Goal: Task Accomplishment & Management: Complete application form

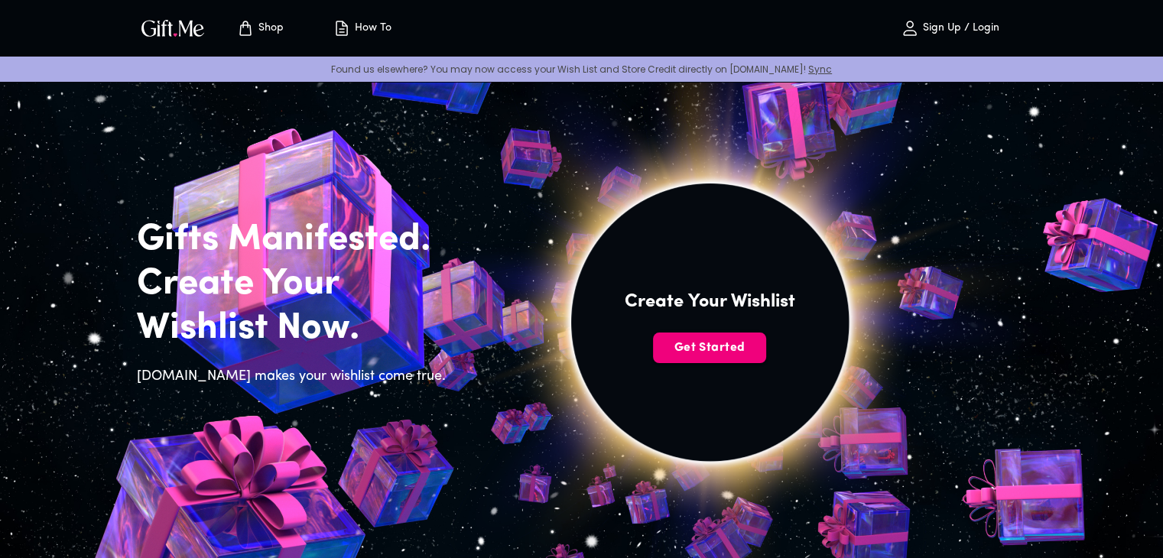
click at [706, 350] on span "Get Started" at bounding box center [709, 348] width 113 height 17
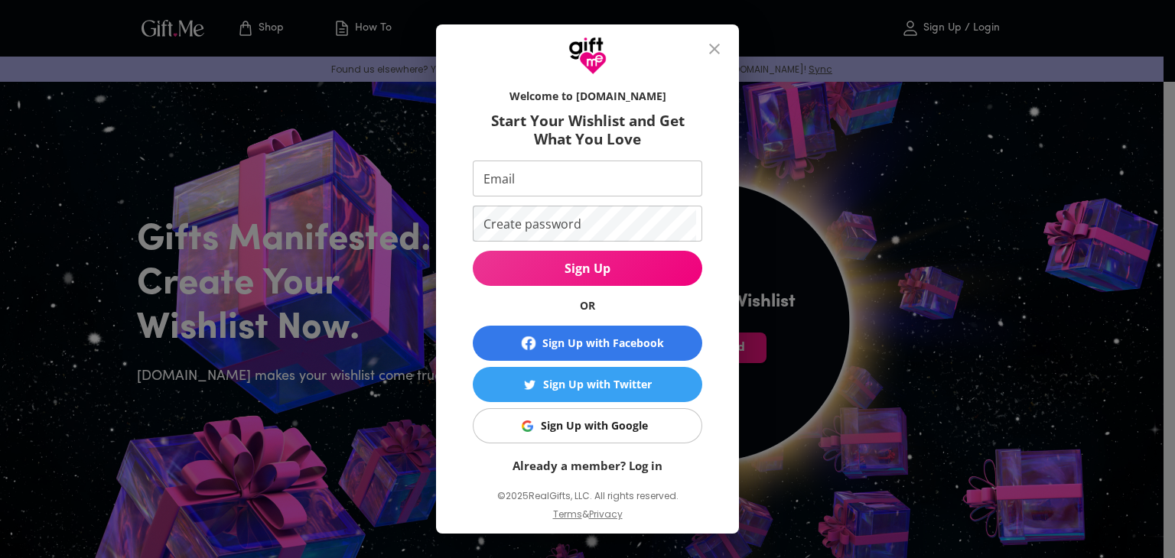
click at [563, 425] on div "Sign Up with Google" at bounding box center [594, 426] width 107 height 17
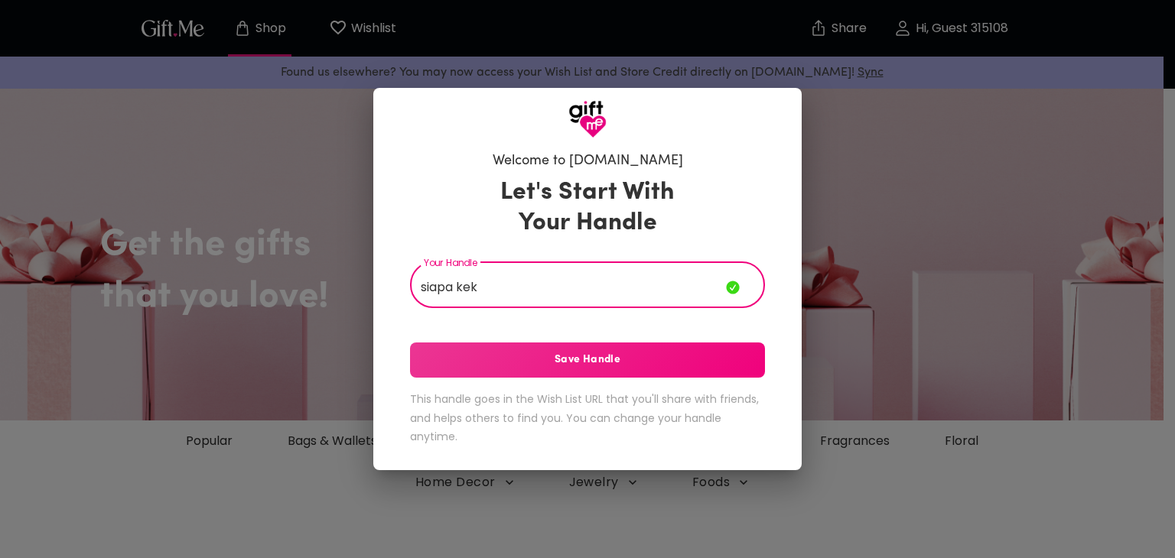
drag, startPoint x: 596, startPoint y: 294, endPoint x: 535, endPoint y: 294, distance: 61.2
click at [535, 294] on input "siapa kek" at bounding box center [568, 286] width 316 height 43
type input "siapa kek"
click at [597, 352] on span "Save Handle" at bounding box center [587, 360] width 355 height 17
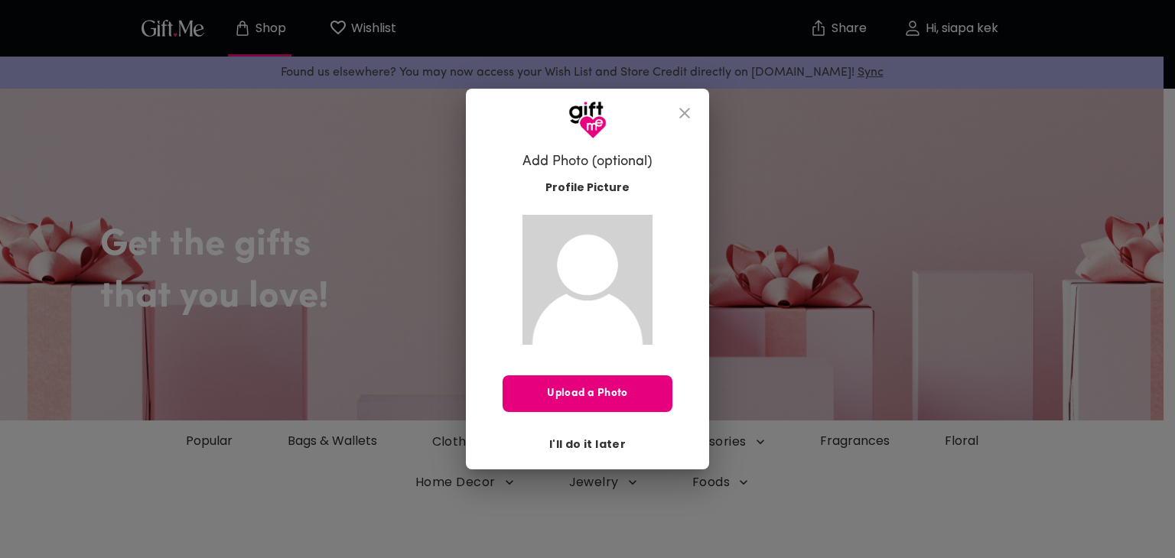
click at [604, 440] on span "I'll do it later" at bounding box center [587, 444] width 76 height 17
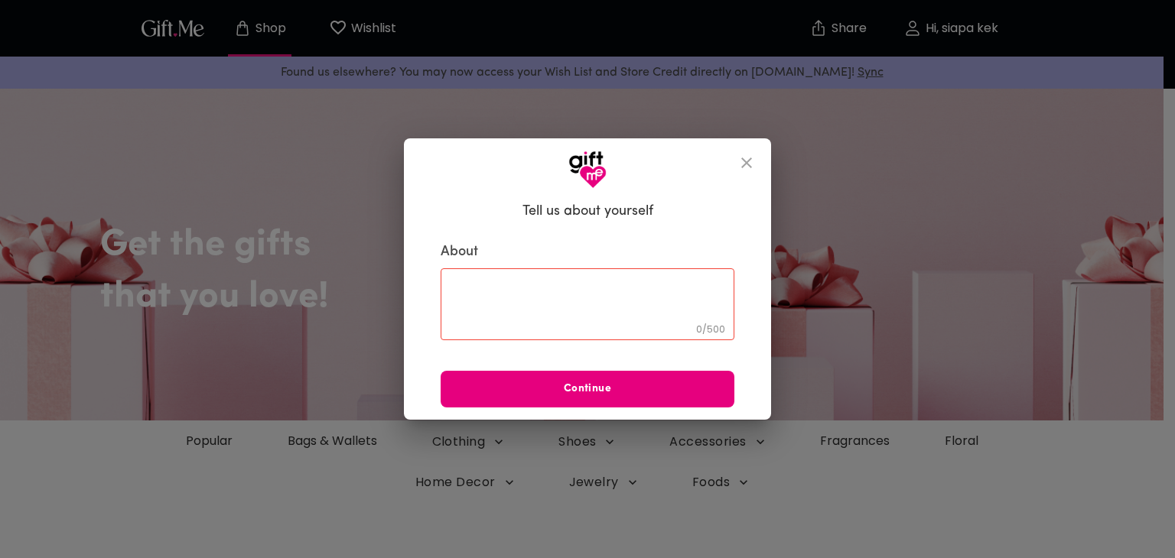
click at [752, 169] on icon "close" at bounding box center [746, 163] width 18 height 18
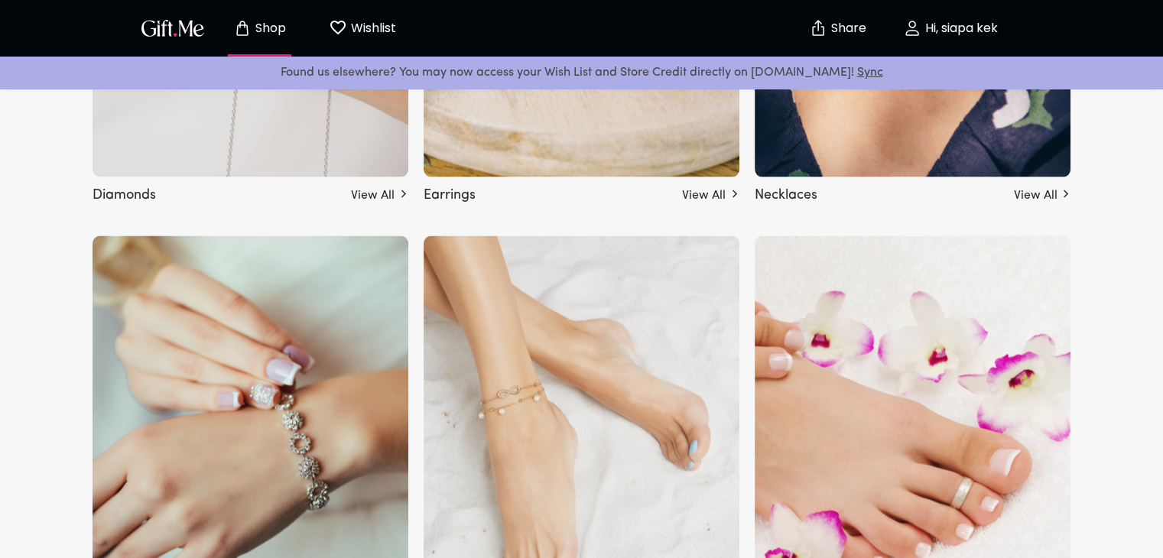
scroll to position [3059, 0]
